Goal: Information Seeking & Learning: Find specific fact

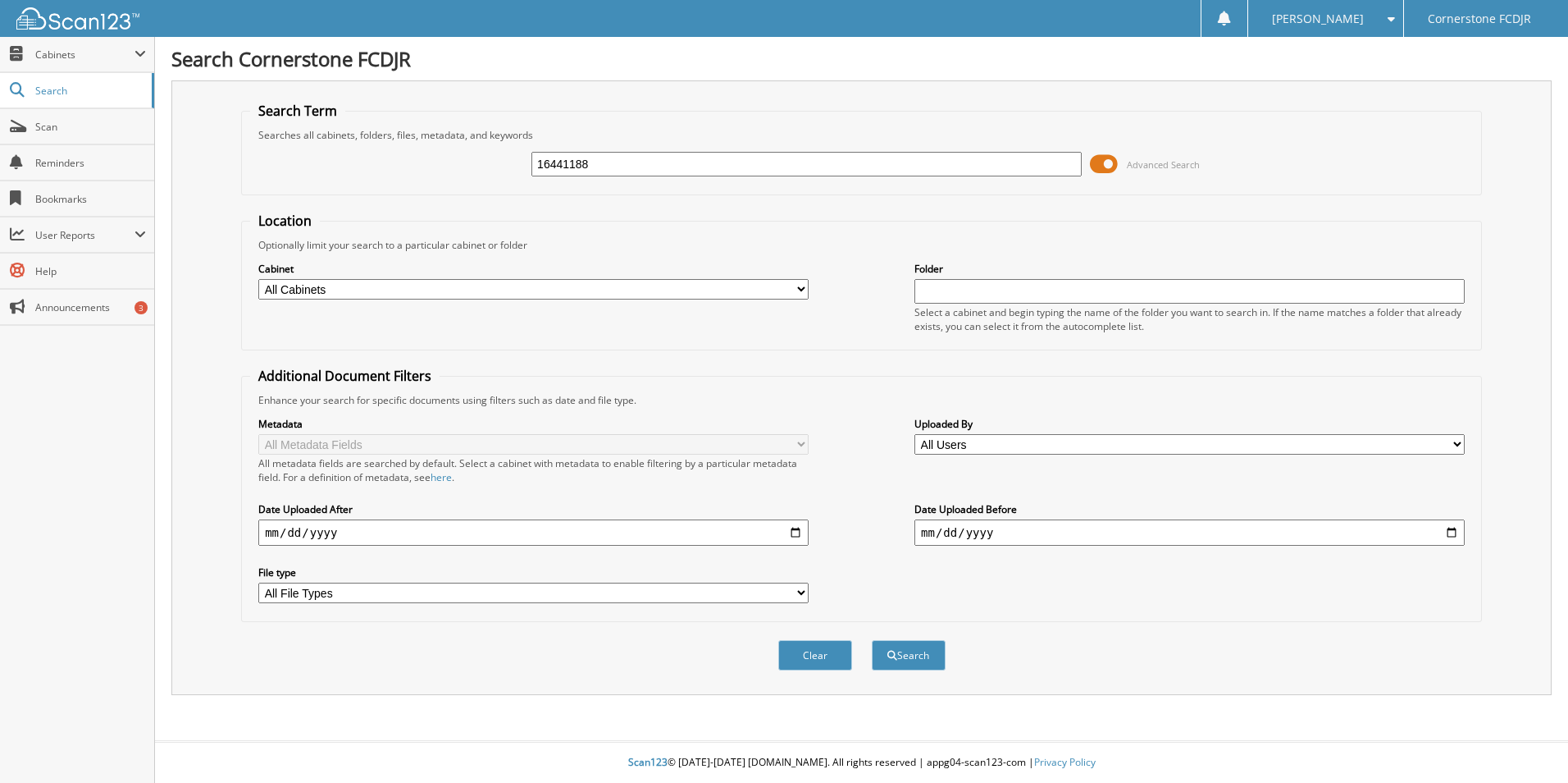
type input "16441188"
click at [872, 640] on button "Search" at bounding box center [909, 655] width 74 height 30
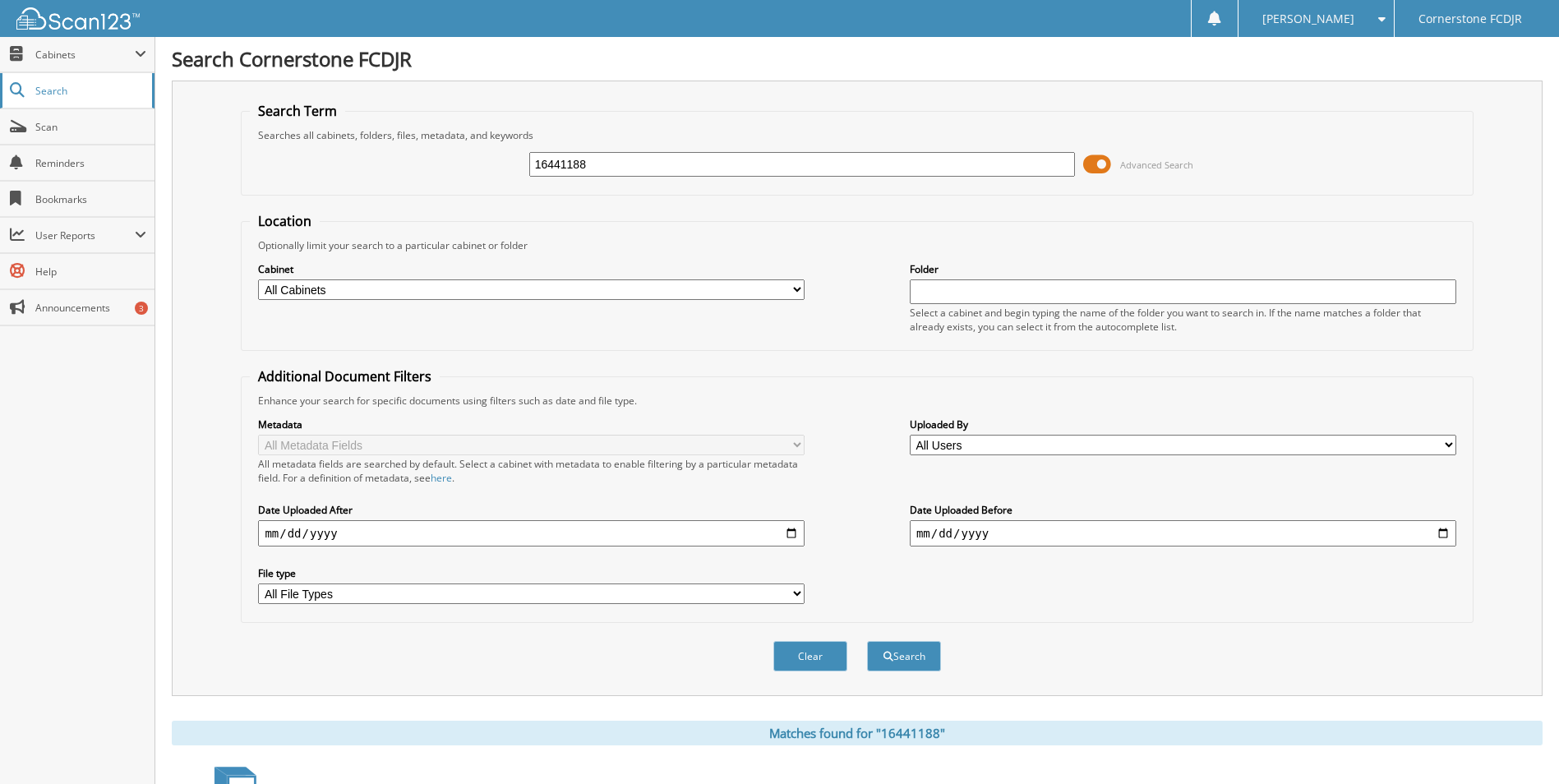
click at [86, 95] on span "Search" at bounding box center [89, 90] width 108 height 14
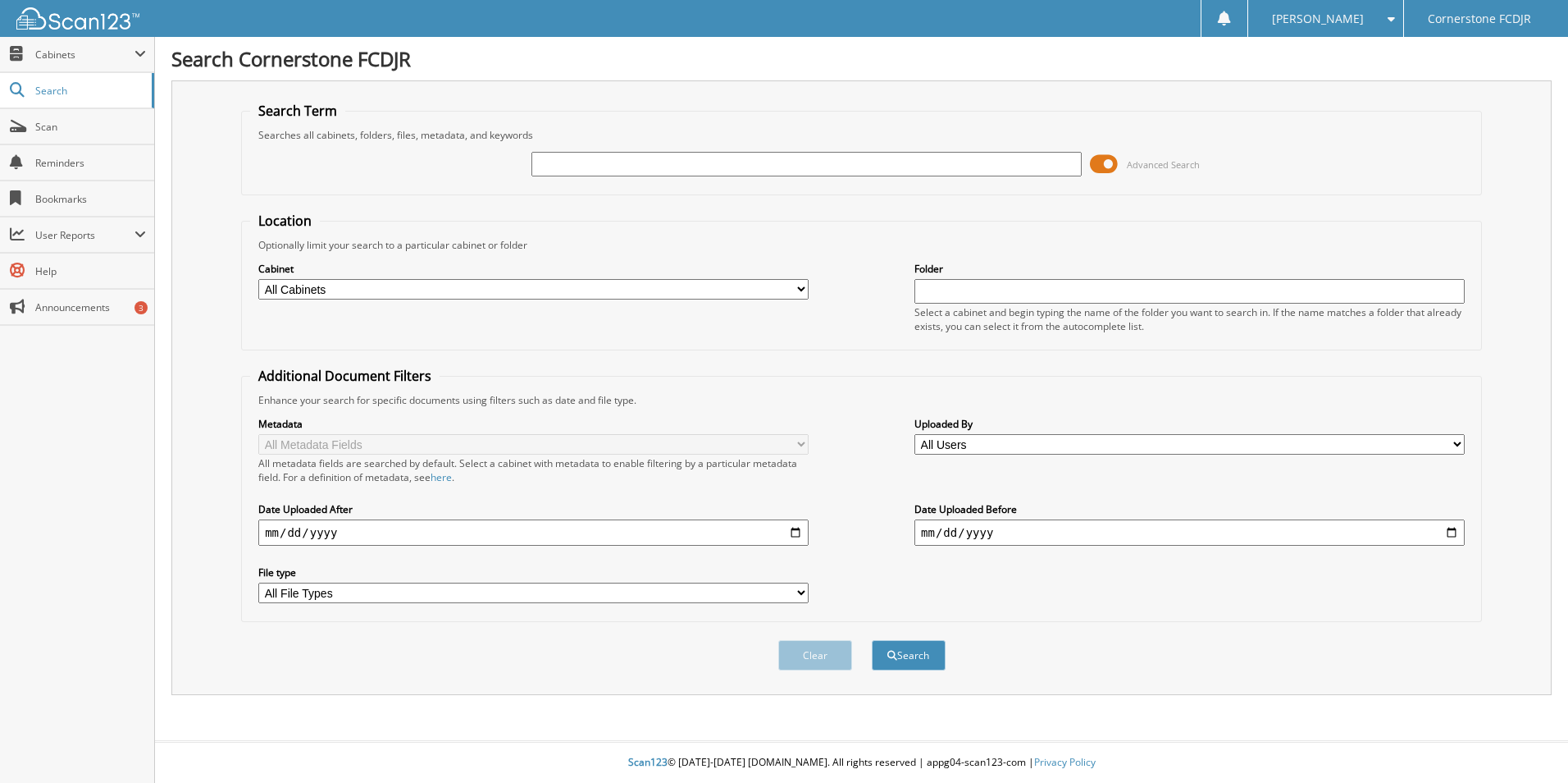
click at [62, 89] on span "Search" at bounding box center [88, 90] width 108 height 14
click at [72, 60] on span "Cabinets" at bounding box center [85, 54] width 100 height 14
click at [1008, 159] on input "text" at bounding box center [807, 164] width 550 height 25
type input "16441188"
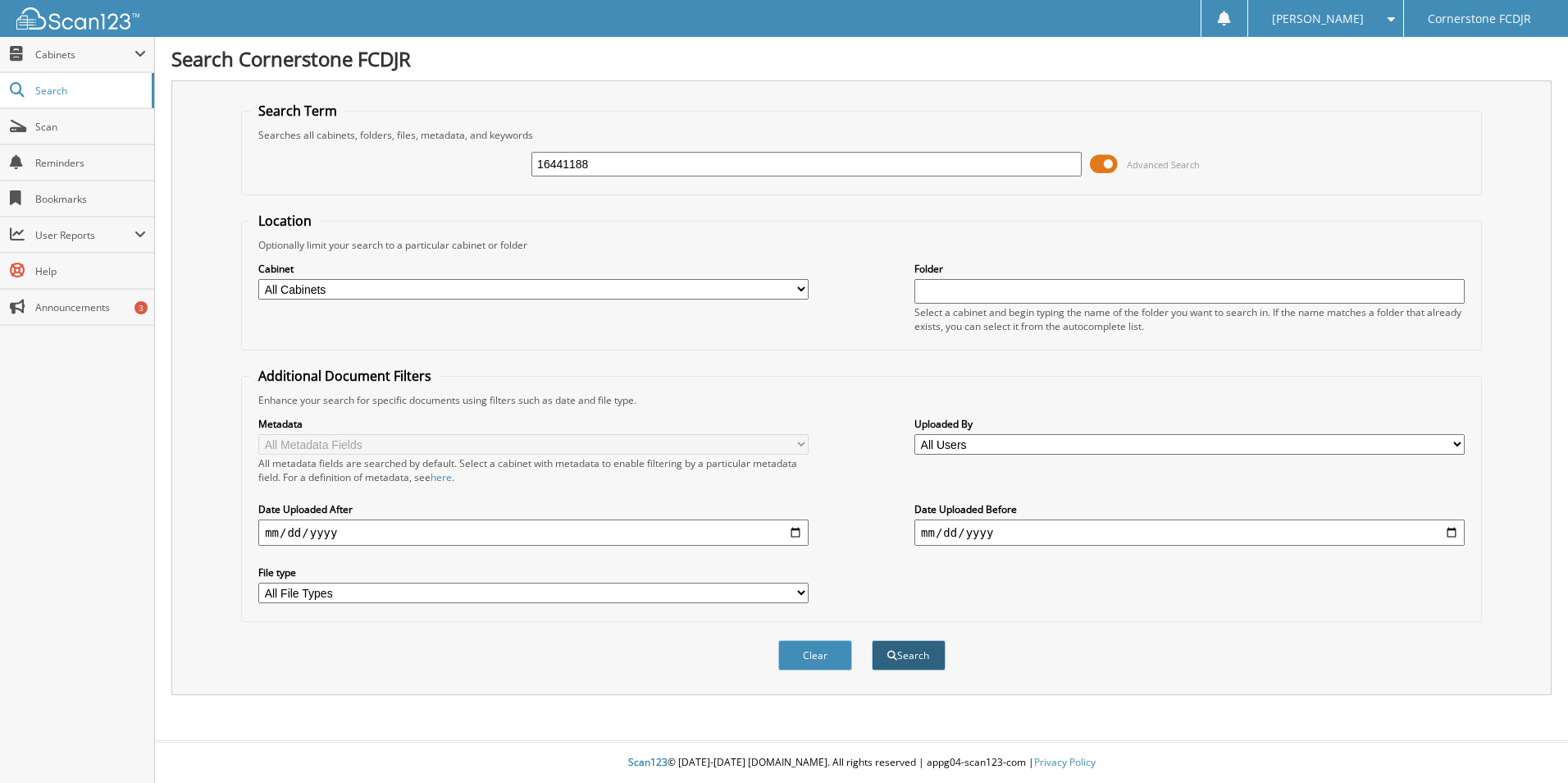
click at [929, 651] on button "Search" at bounding box center [909, 655] width 74 height 30
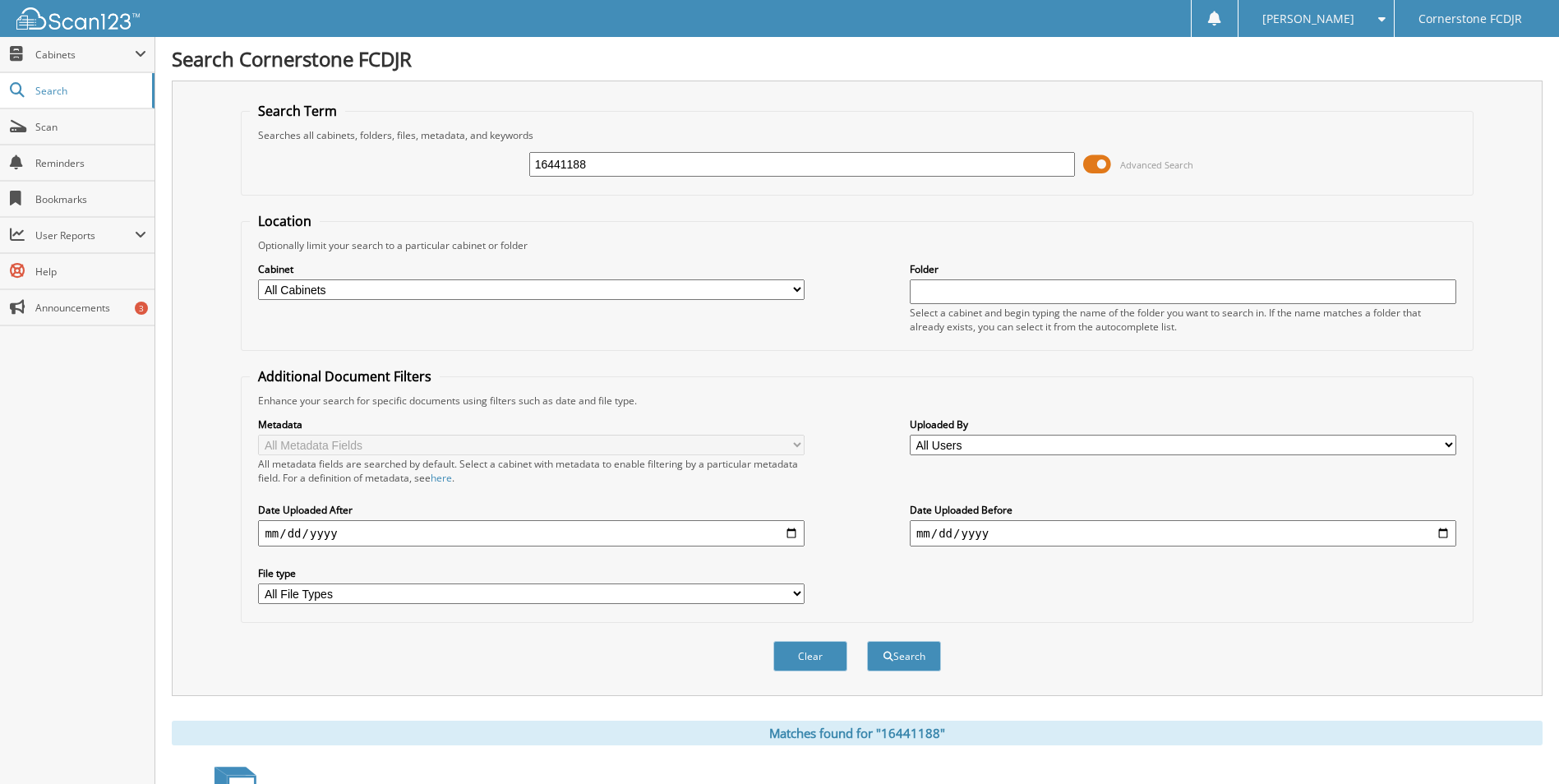
scroll to position [235, 0]
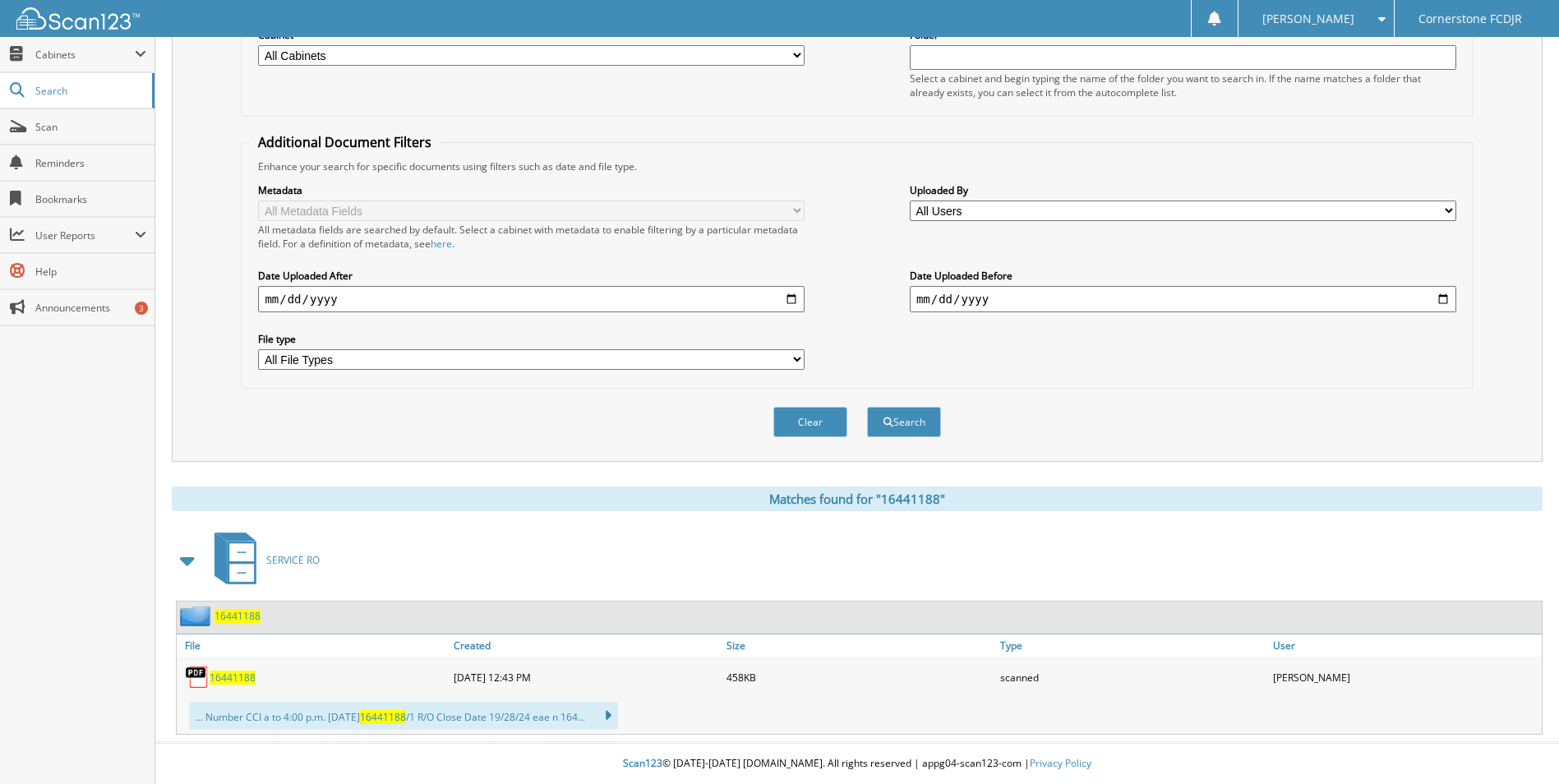
click at [236, 677] on span "16441188" at bounding box center [233, 677] width 46 height 14
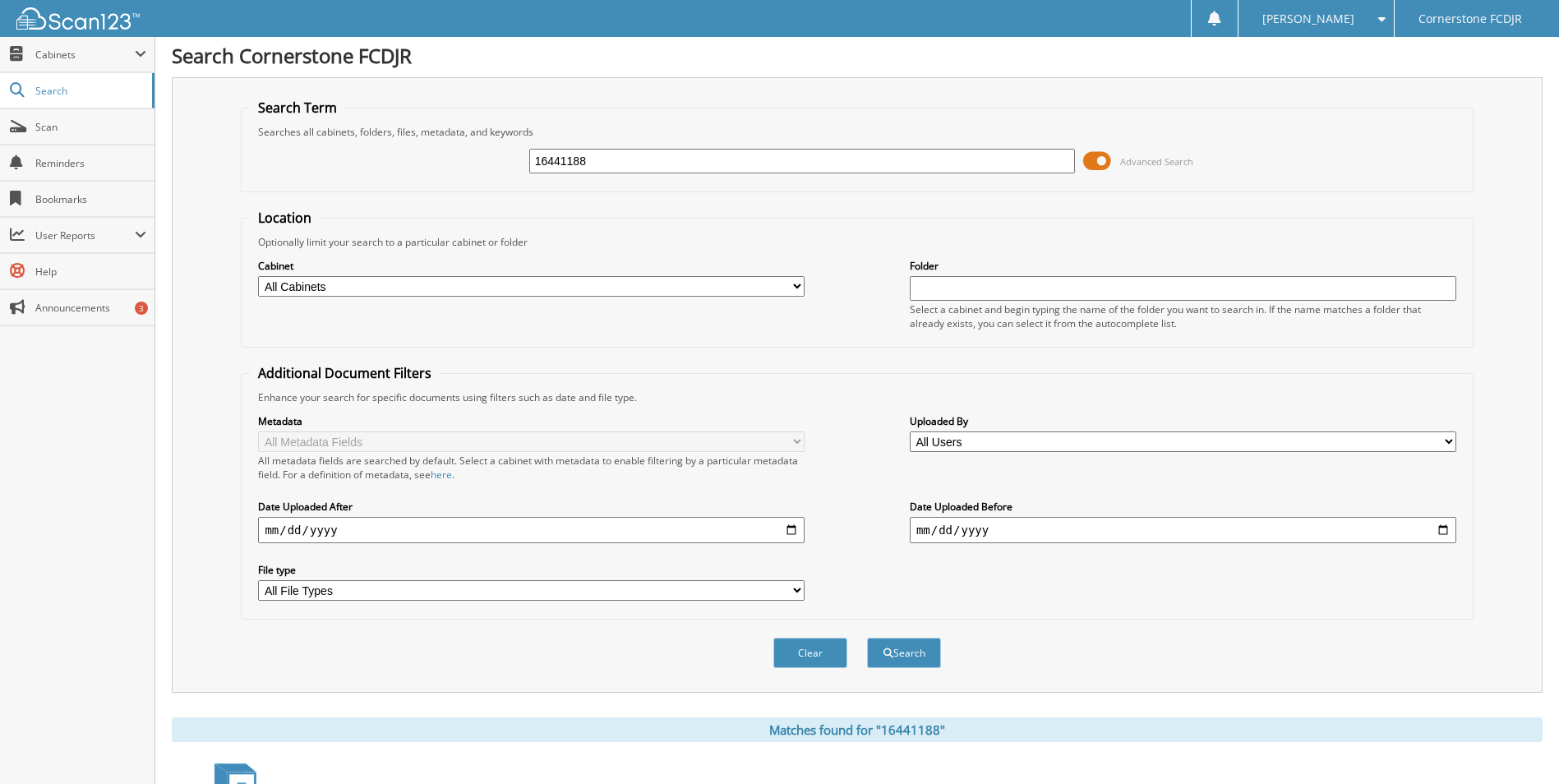
scroll to position [0, 0]
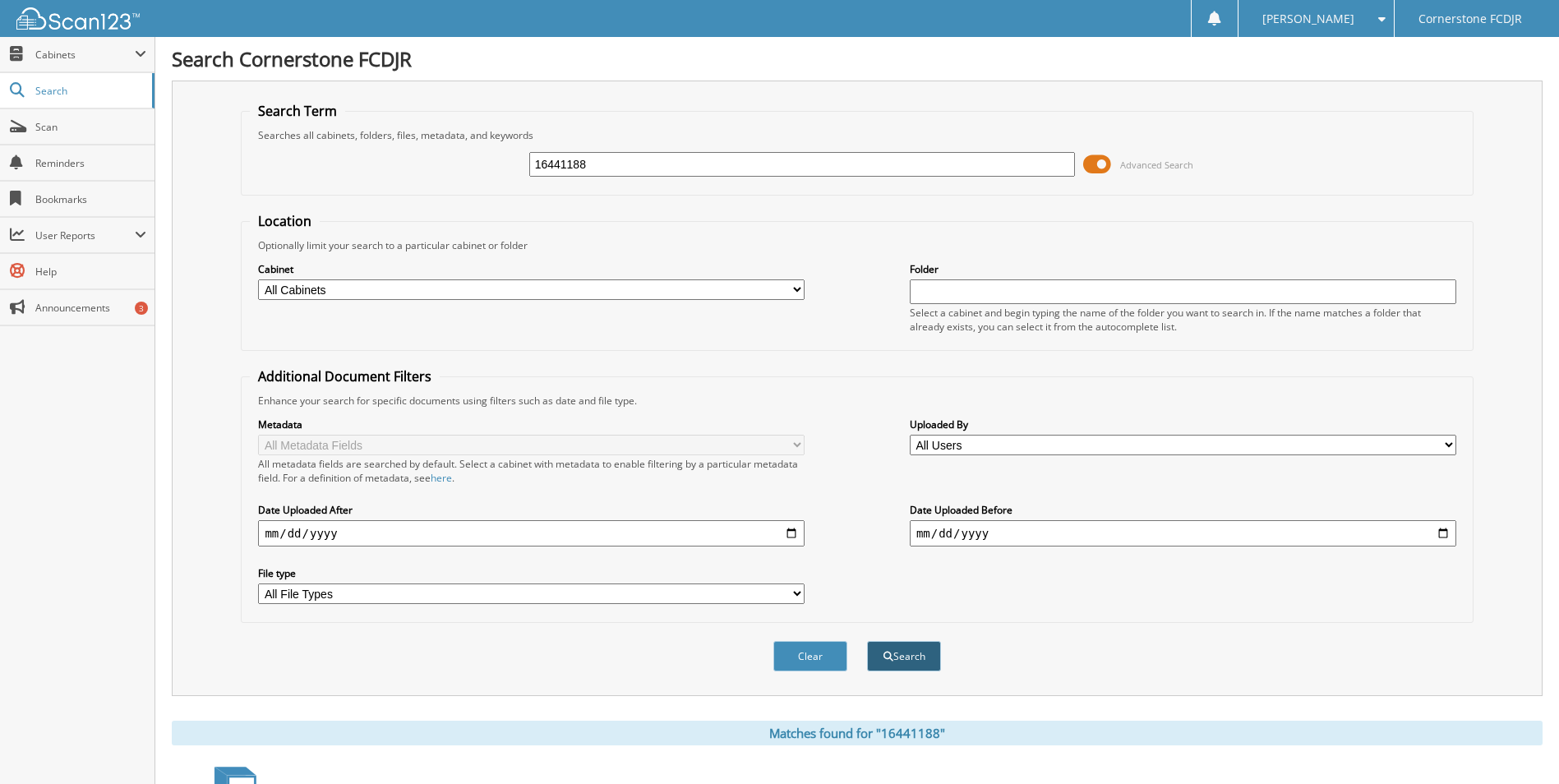
click at [891, 647] on button "Search" at bounding box center [904, 656] width 74 height 30
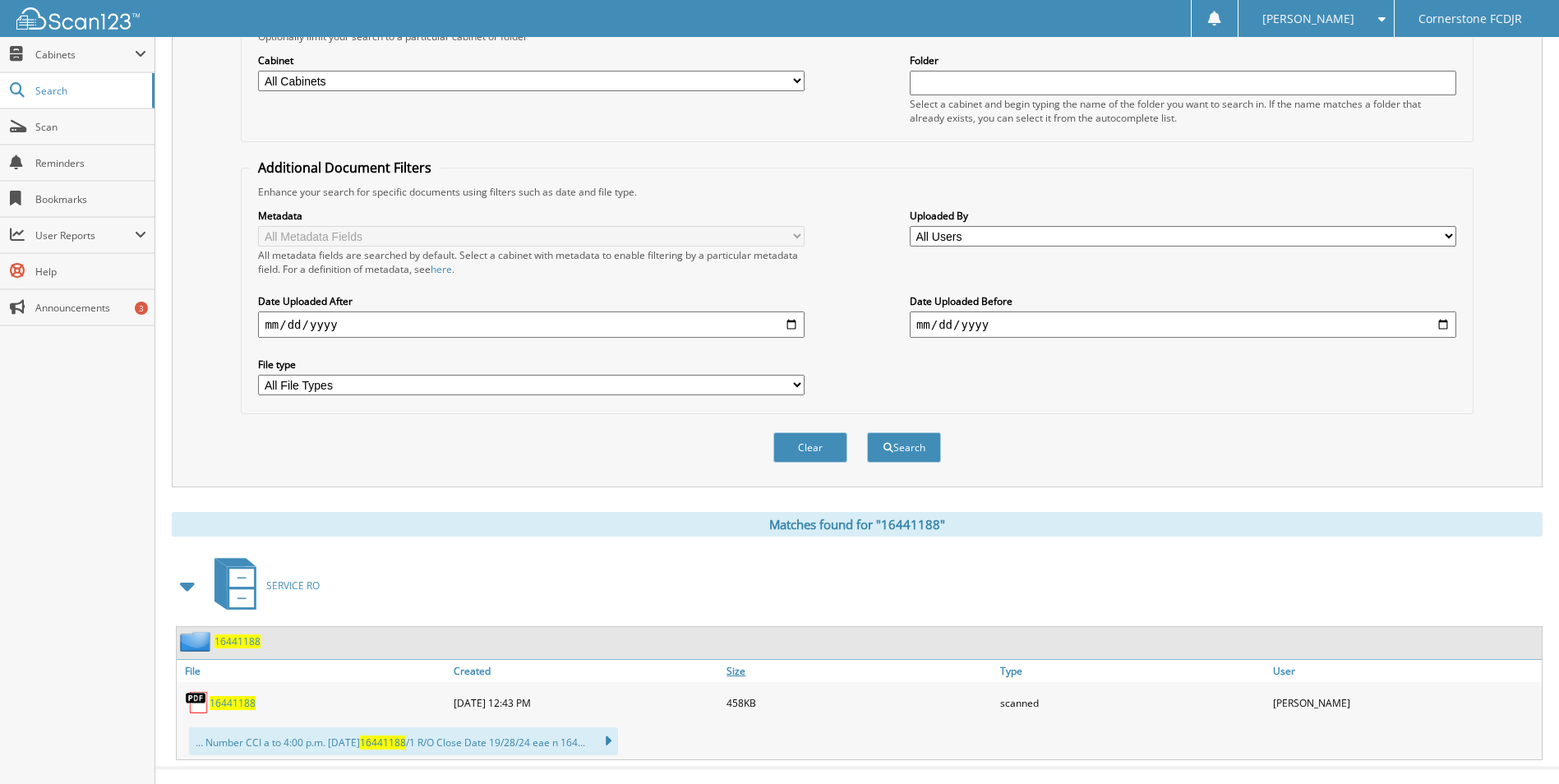
scroll to position [235, 0]
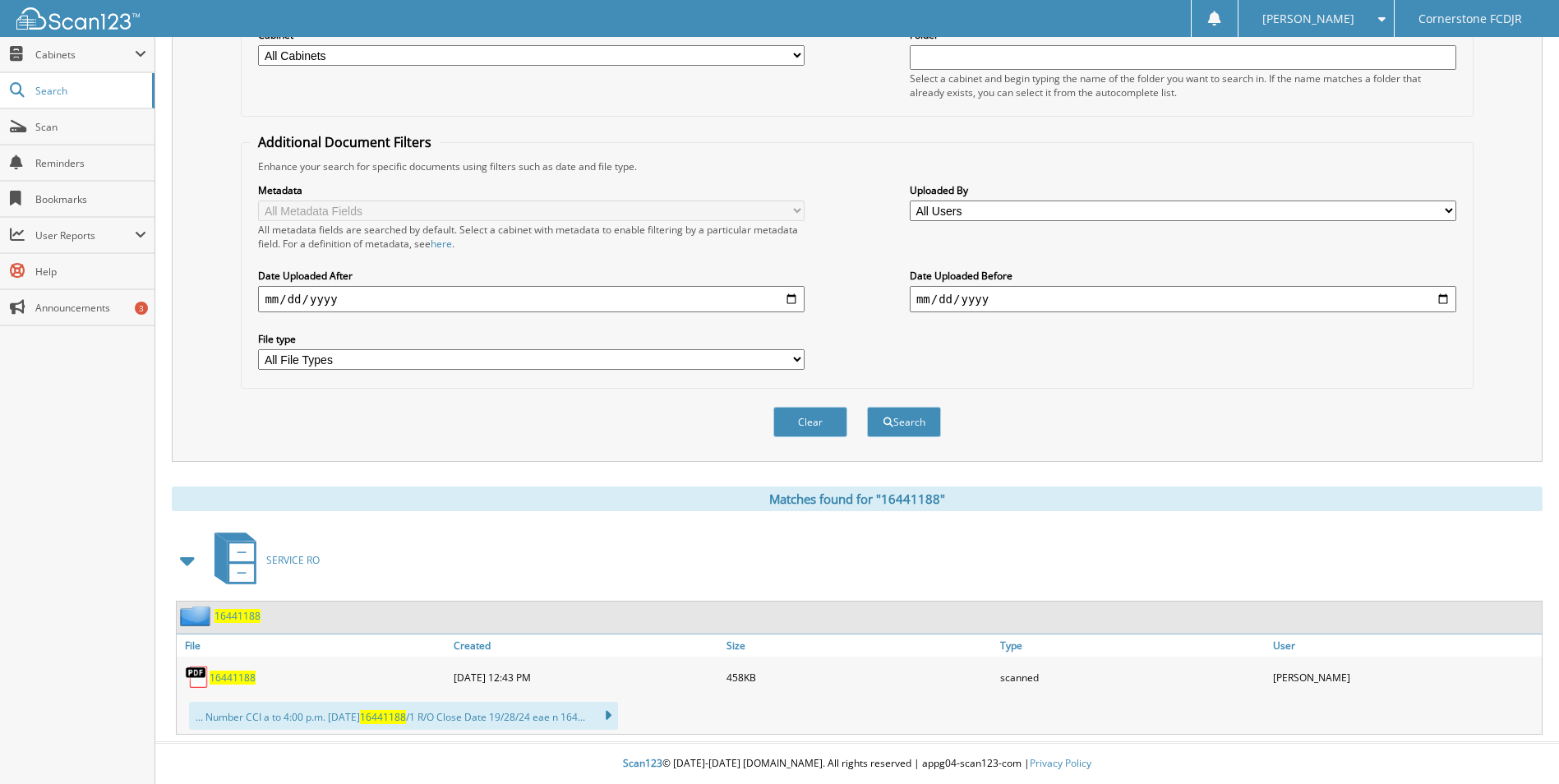
click at [227, 678] on span "16441188" at bounding box center [233, 677] width 46 height 14
